Goal: Use online tool/utility: Utilize a website feature to perform a specific function

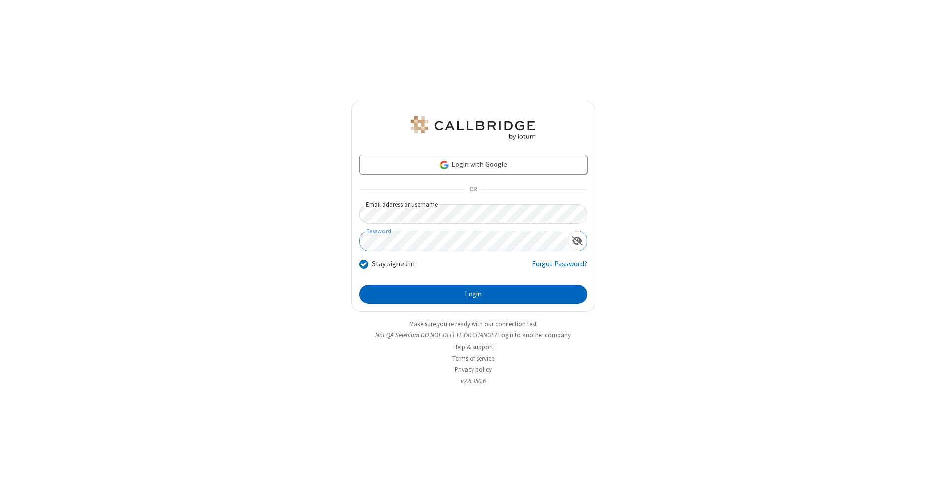
click at [473, 295] on button "Login" at bounding box center [473, 295] width 228 height 20
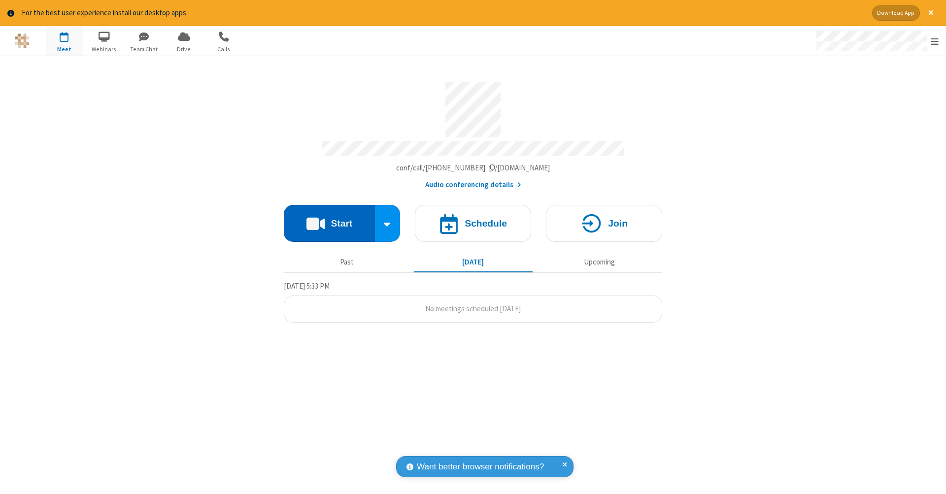
click at [329, 218] on button "Start" at bounding box center [329, 223] width 91 height 37
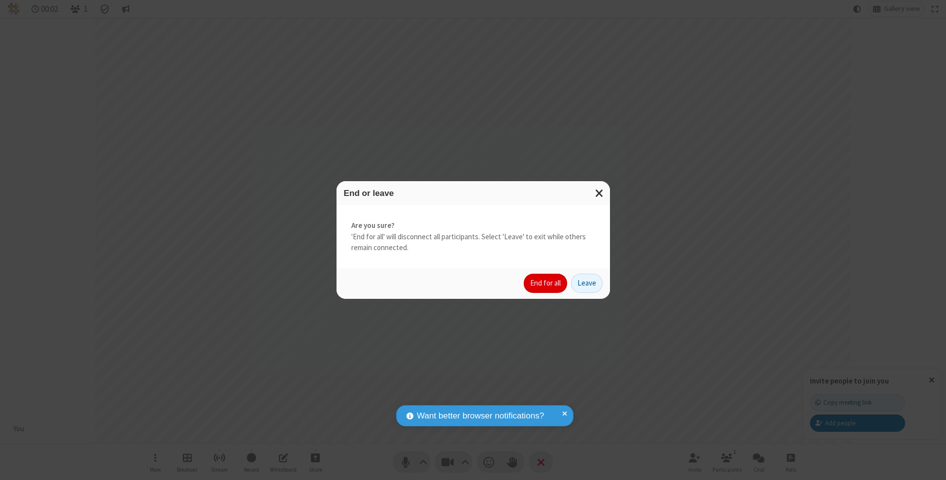
click at [546, 283] on button "End for all" at bounding box center [545, 284] width 43 height 20
